Goal: Information Seeking & Learning: Learn about a topic

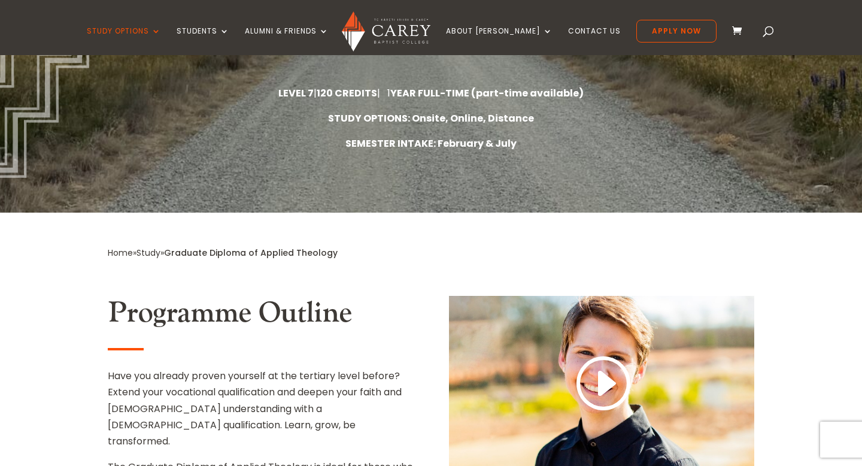
scroll to position [246, 0]
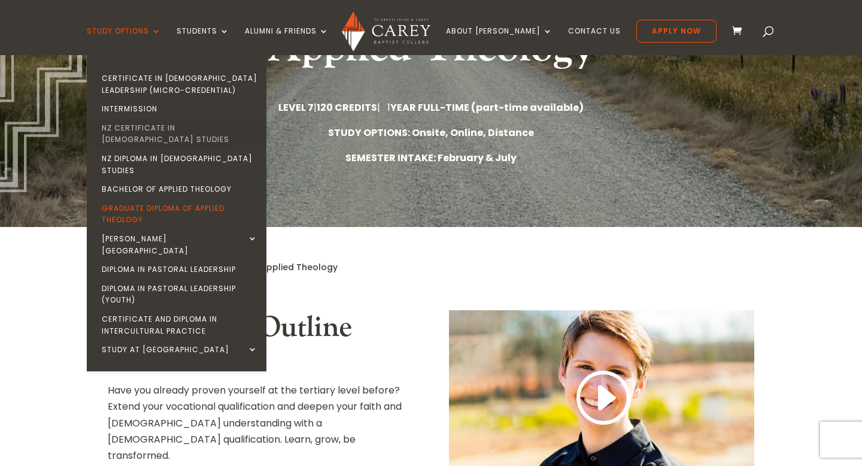
click at [171, 127] on link "NZ Certificate in [DEMOGRAPHIC_DATA] Studies" at bounding box center [180, 134] width 180 height 31
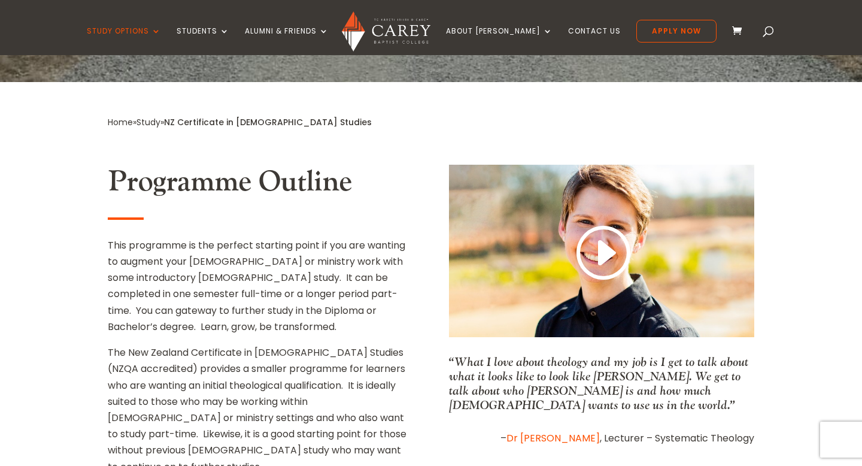
scroll to position [446, 0]
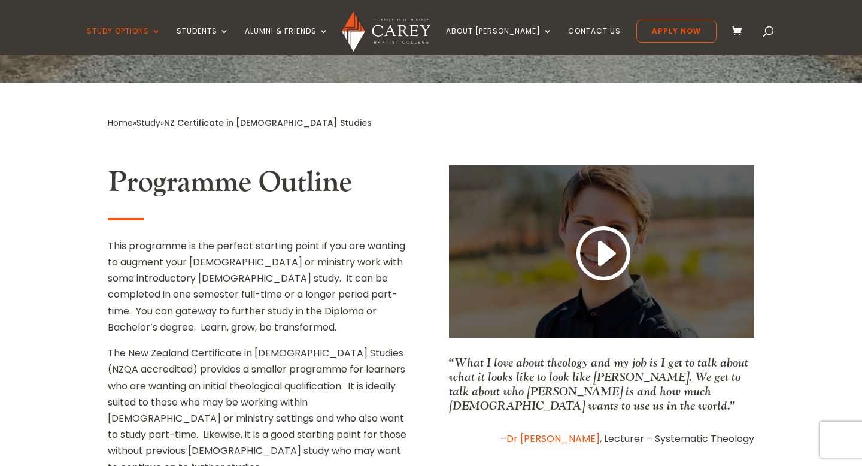
click at [598, 223] on link at bounding box center [601, 254] width 57 height 63
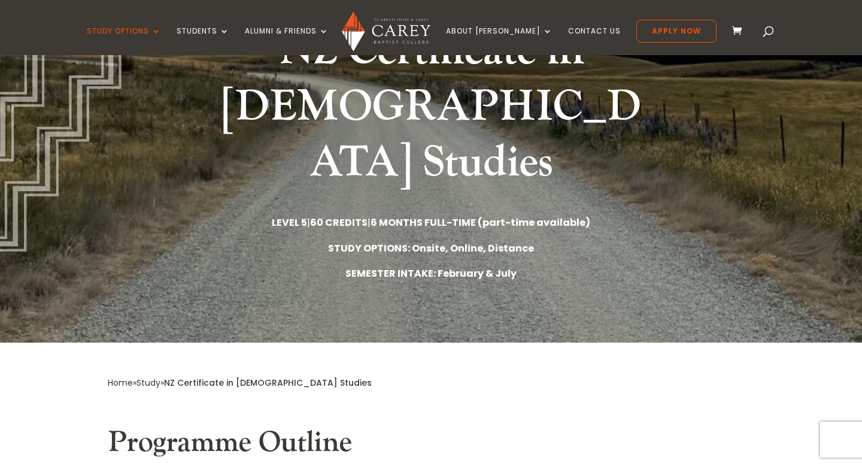
scroll to position [0, 0]
